Goal: Go to known website: Go to known website

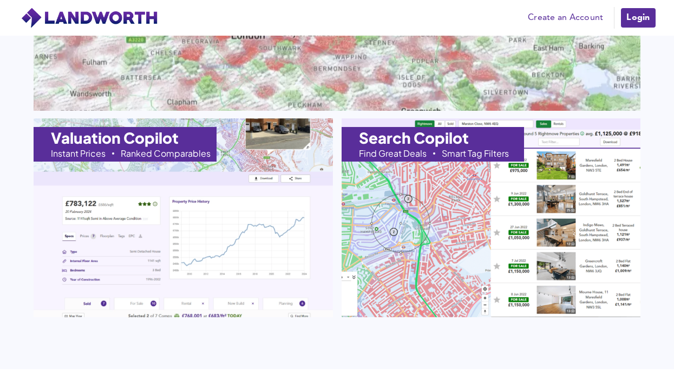
scroll to position [1238, 0]
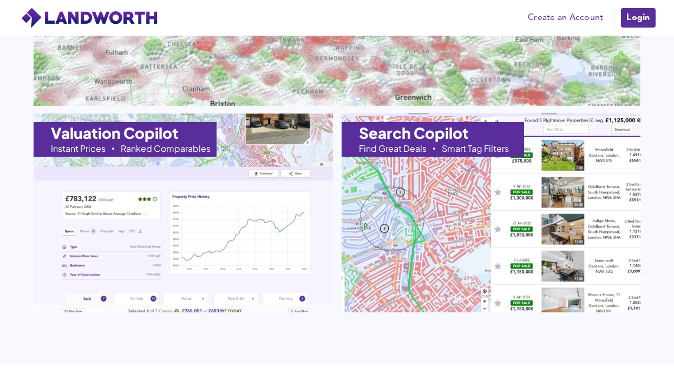
click at [461, 232] on img at bounding box center [490, 212] width 328 height 219
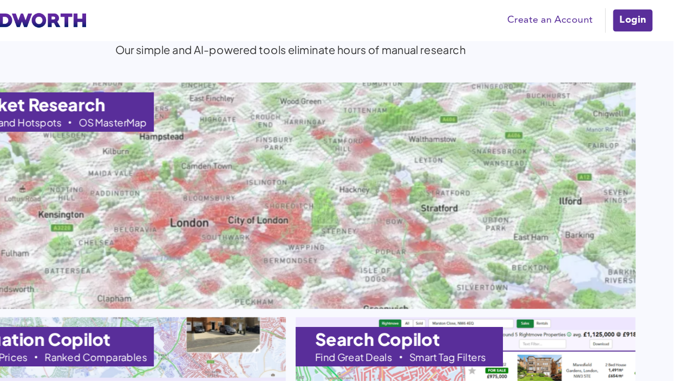
scroll to position [1072, 0]
